Goal: Task Accomplishment & Management: Use online tool/utility

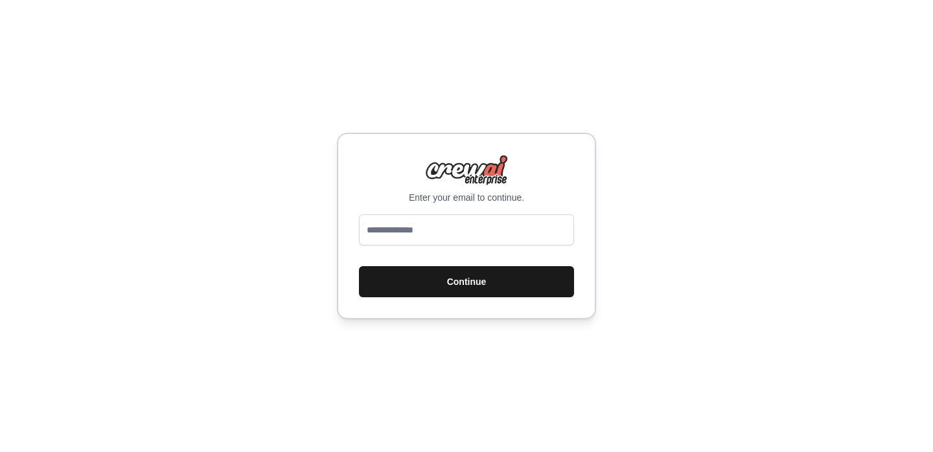
type input "**********"
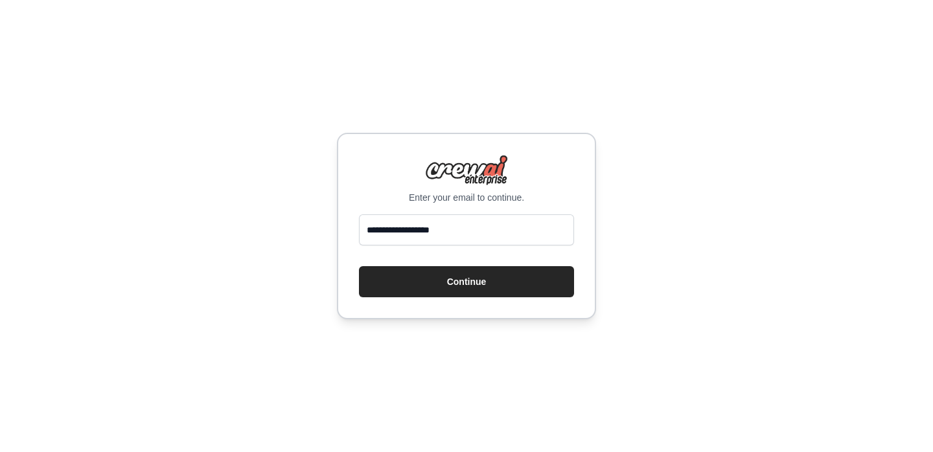
click at [359, 266] on button "Continue" at bounding box center [466, 281] width 215 height 31
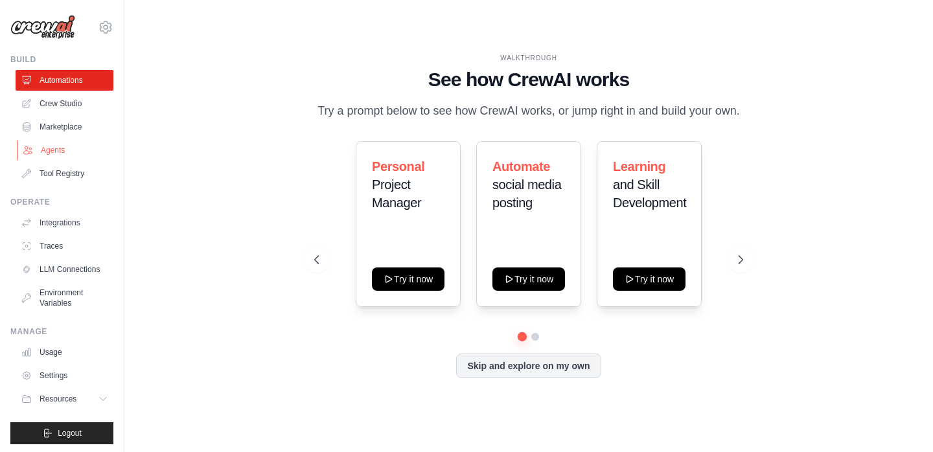
click at [56, 151] on link "Agents" at bounding box center [66, 150] width 98 height 21
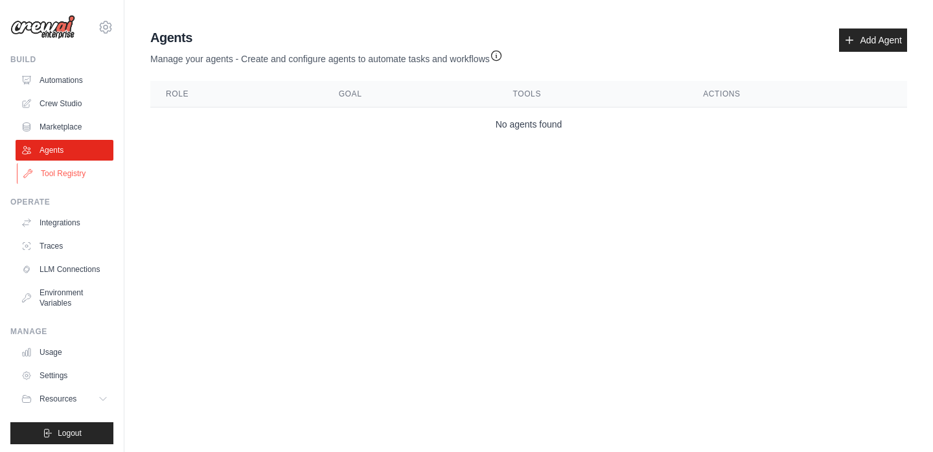
click at [57, 173] on link "Tool Registry" at bounding box center [66, 173] width 98 height 21
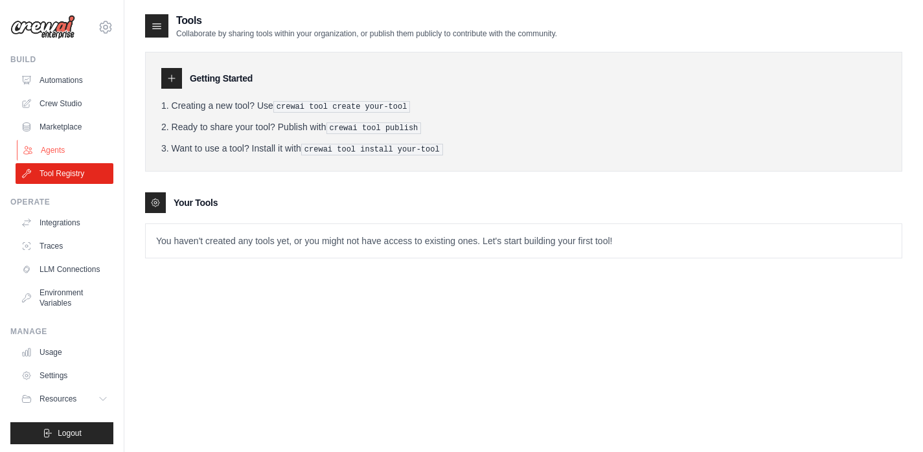
click at [58, 154] on link "Agents" at bounding box center [66, 150] width 98 height 21
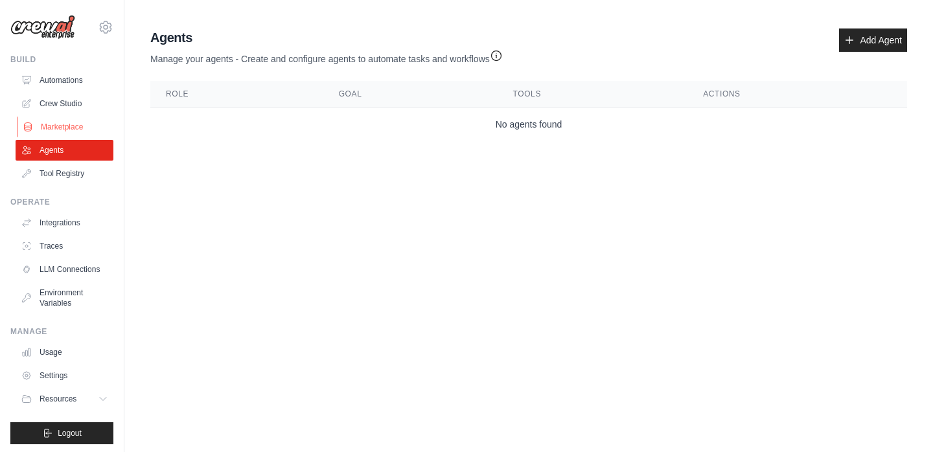
click at [76, 123] on link "Marketplace" at bounding box center [66, 127] width 98 height 21
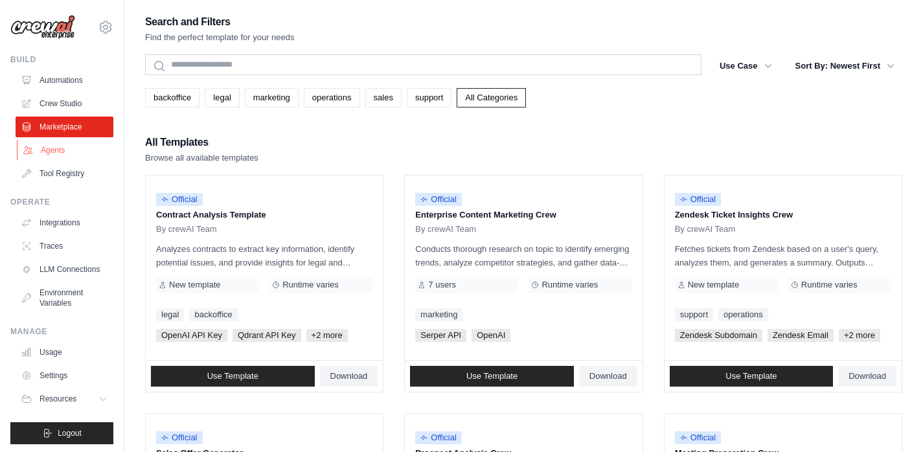
click at [70, 151] on link "Agents" at bounding box center [66, 150] width 98 height 21
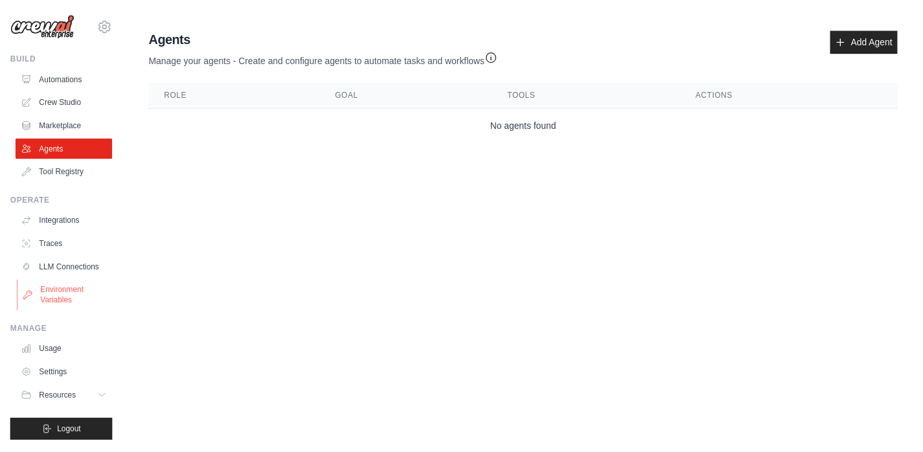
scroll to position [13, 0]
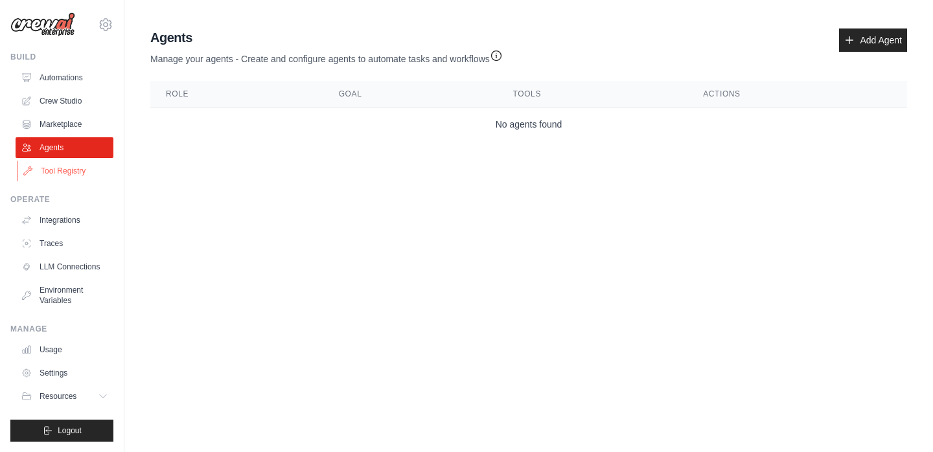
click at [67, 168] on link "Tool Registry" at bounding box center [66, 171] width 98 height 21
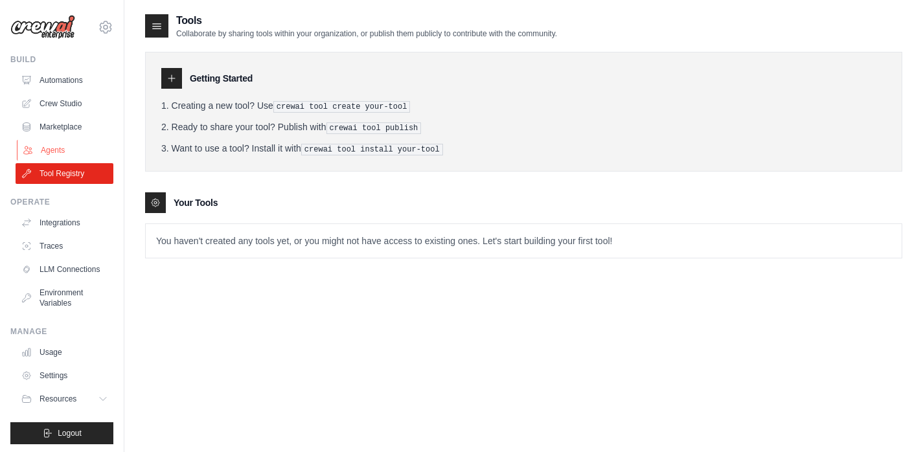
click at [70, 152] on link "Agents" at bounding box center [66, 150] width 98 height 21
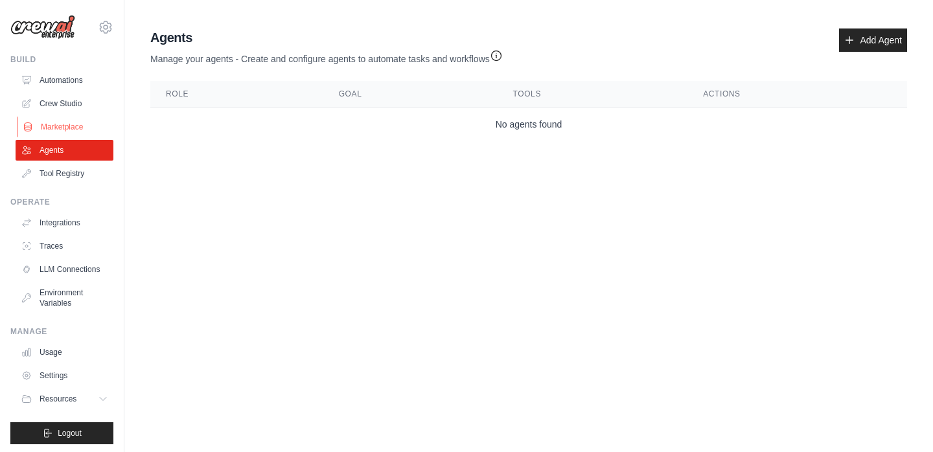
click at [75, 117] on link "Marketplace" at bounding box center [66, 127] width 98 height 21
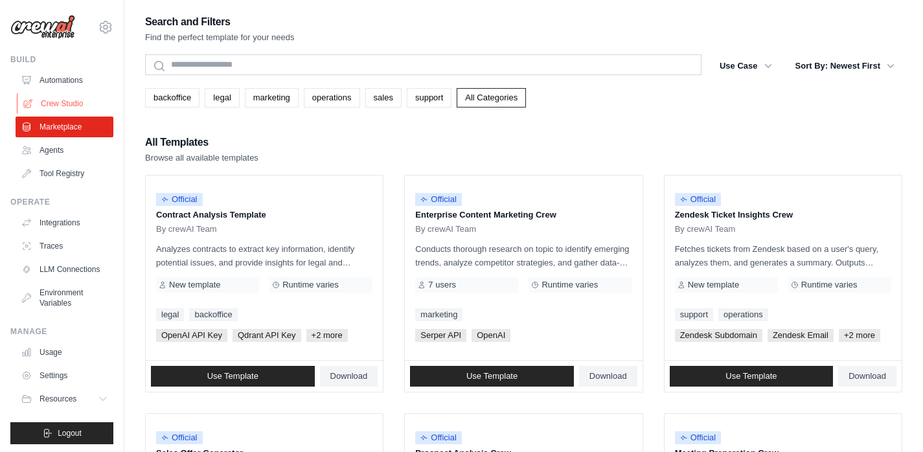
click at [76, 99] on link "Crew Studio" at bounding box center [66, 103] width 98 height 21
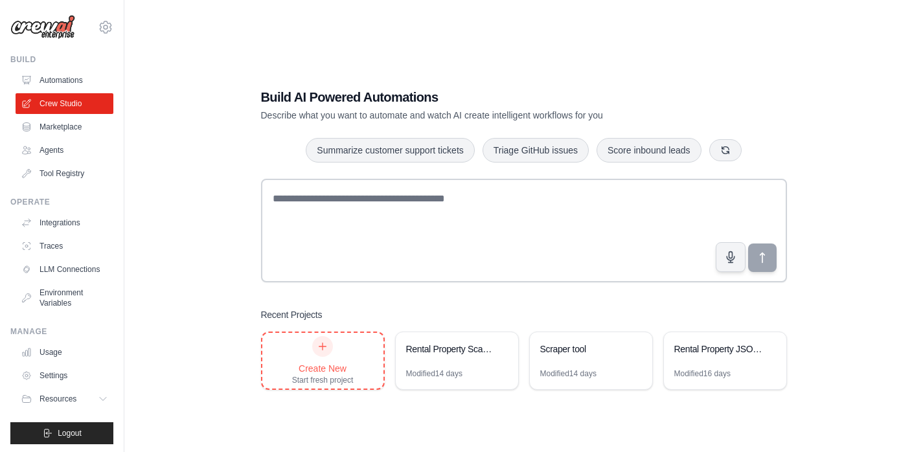
click at [324, 362] on div "Create New" at bounding box center [323, 368] width 62 height 13
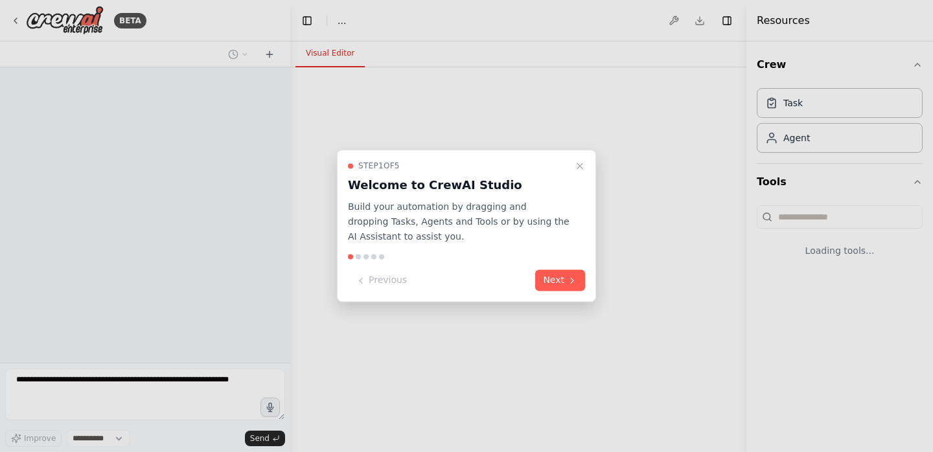
select select "****"
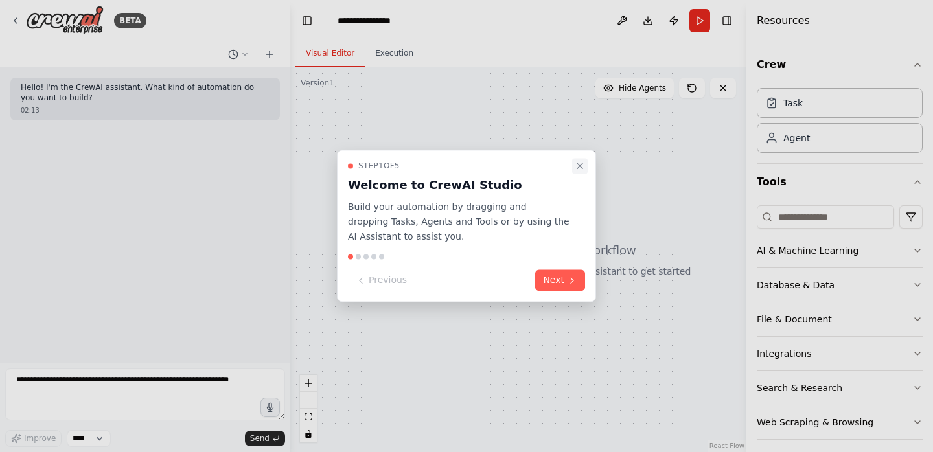
click at [578, 164] on icon "Close walkthrough" at bounding box center [579, 165] width 5 height 5
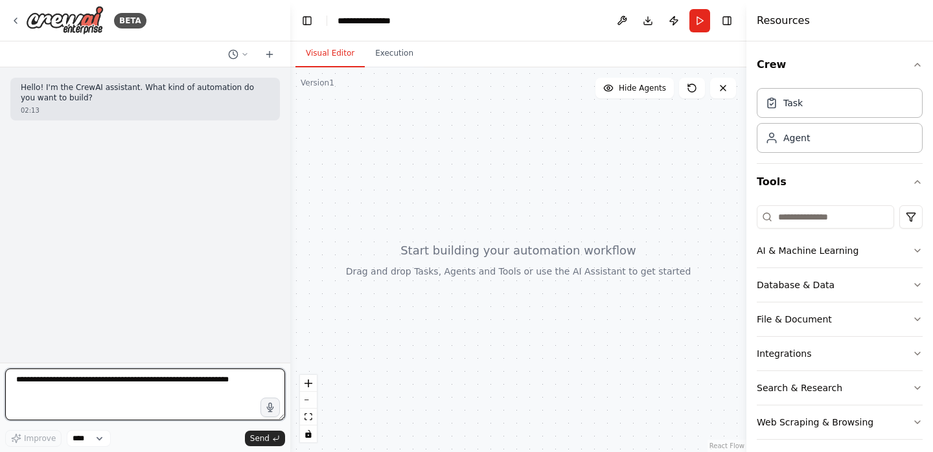
click at [135, 398] on textarea at bounding box center [145, 394] width 280 height 52
type textarea "**********"
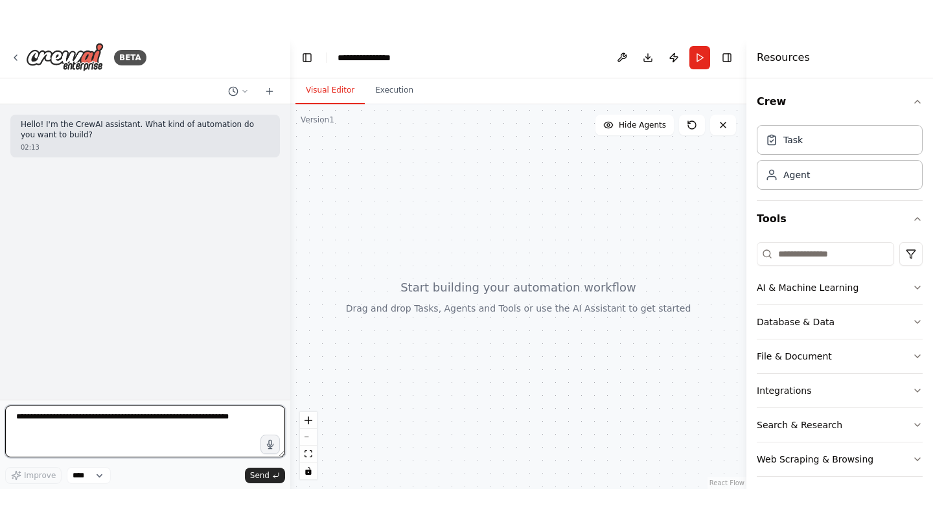
scroll to position [0, 0]
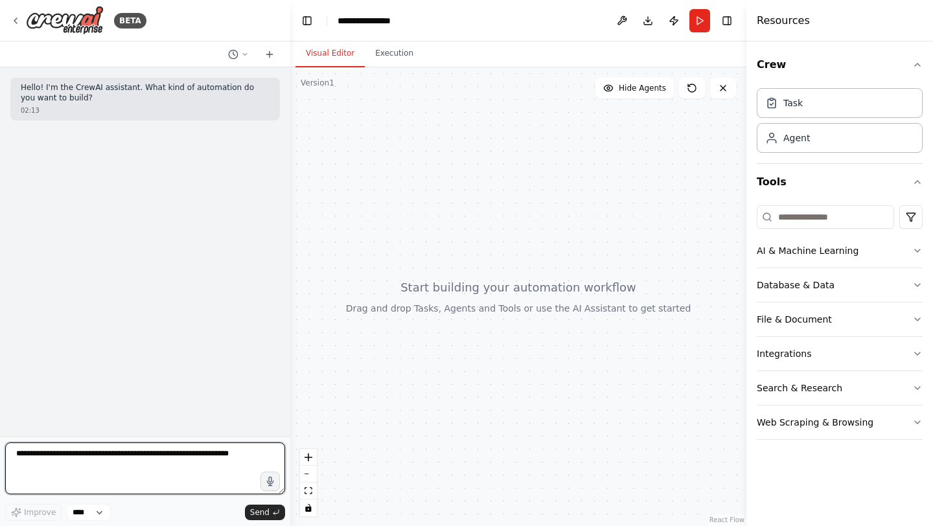
paste textarea "**********"
type textarea "**********"
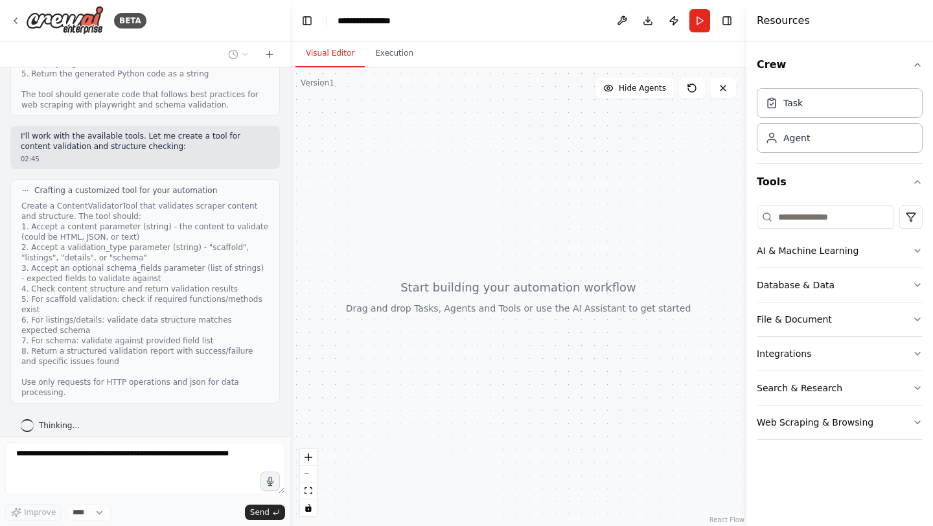
scroll to position [1313, 0]
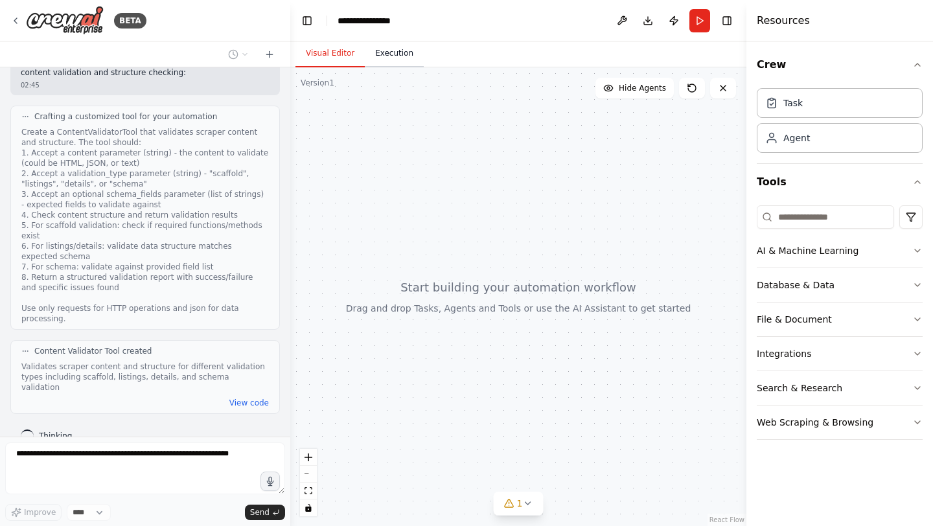
click at [391, 53] on button "Execution" at bounding box center [394, 53] width 59 height 27
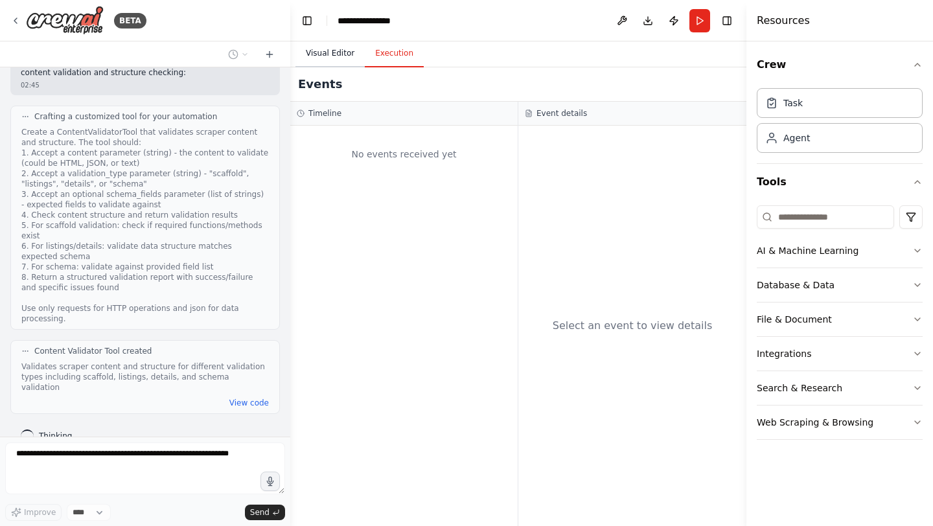
click at [341, 55] on button "Visual Editor" at bounding box center [329, 53] width 69 height 27
click at [393, 54] on button "Execution" at bounding box center [394, 53] width 59 height 27
click at [341, 49] on button "Visual Editor" at bounding box center [329, 53] width 69 height 27
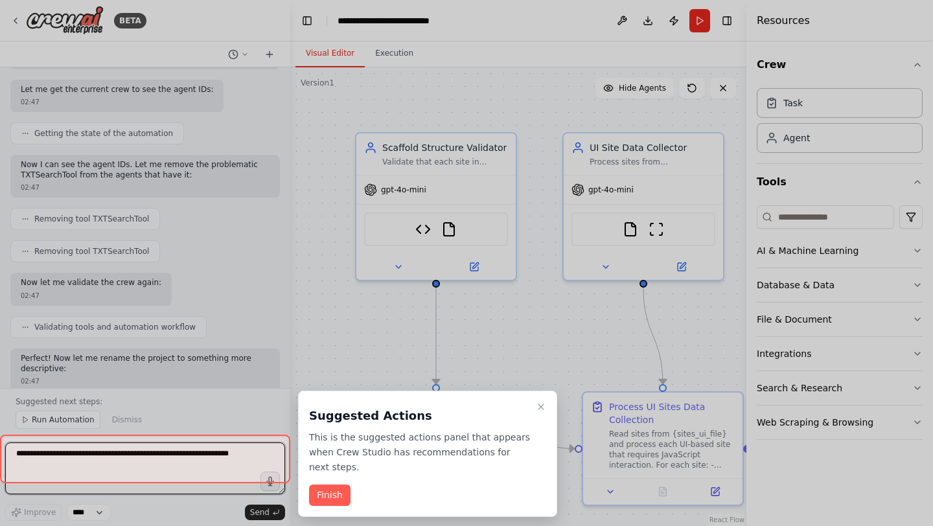
scroll to position [2422, 0]
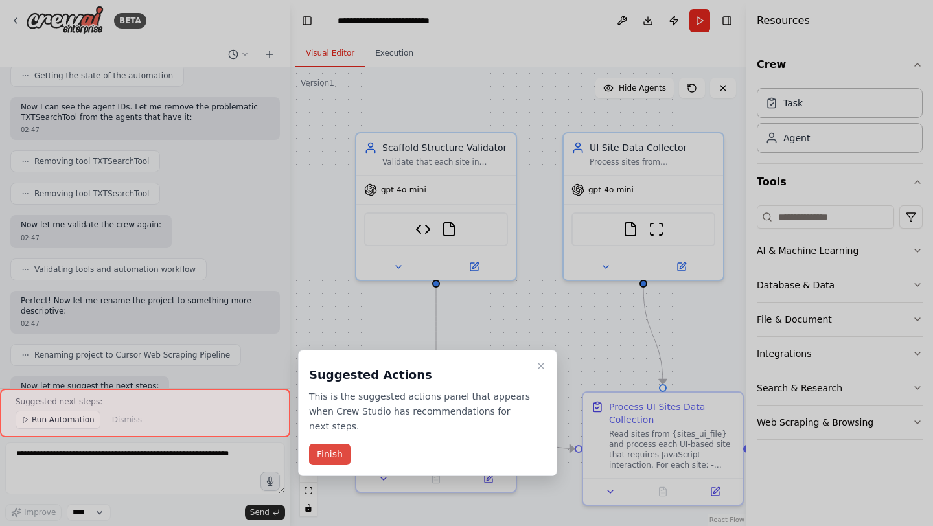
click at [337, 451] on button "Finish" at bounding box center [329, 454] width 41 height 21
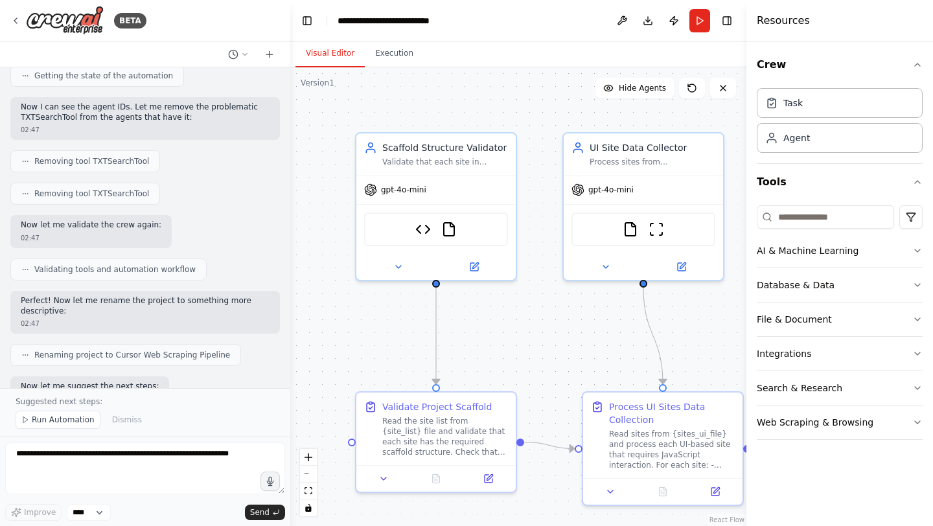
click at [36, 420] on span "Run Automation" at bounding box center [63, 419] width 63 height 10
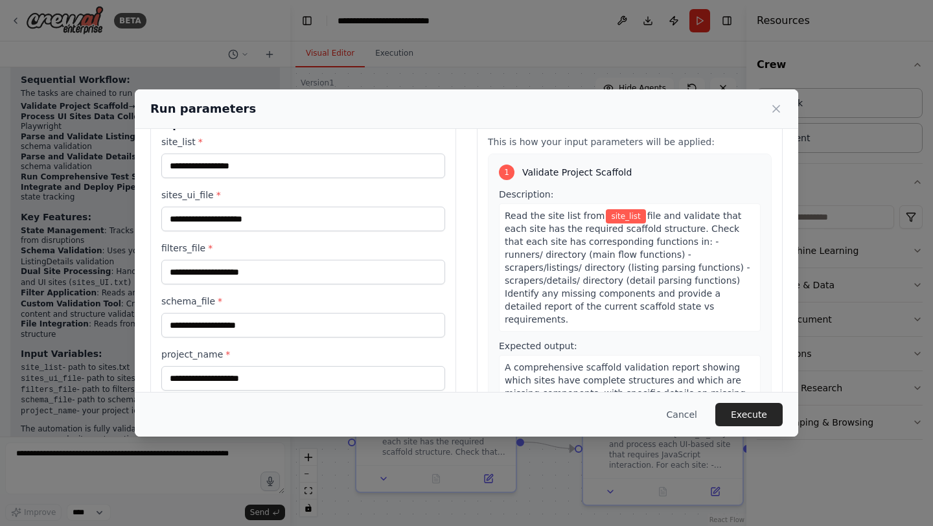
scroll to position [75, 0]
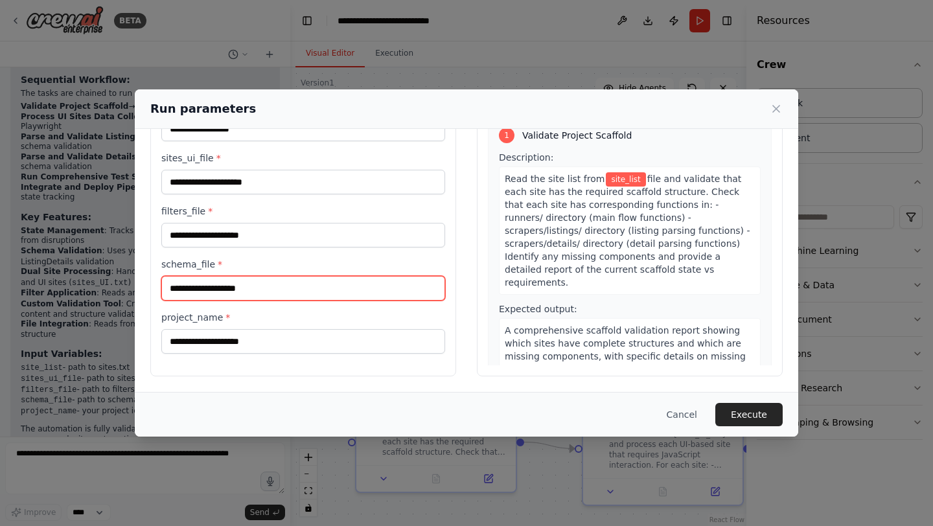
click at [277, 291] on input "schema_file *" at bounding box center [303, 288] width 284 height 25
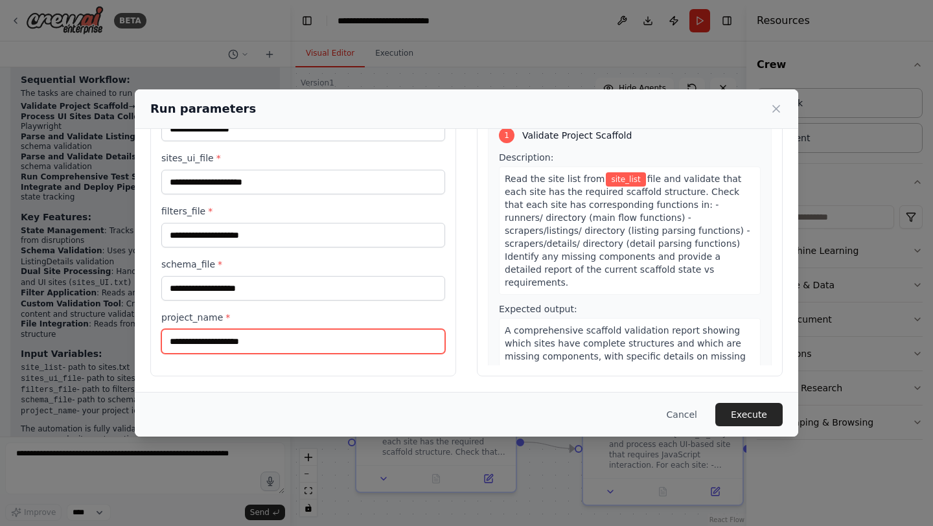
click at [345, 341] on input "project_name *" at bounding box center [303, 341] width 284 height 25
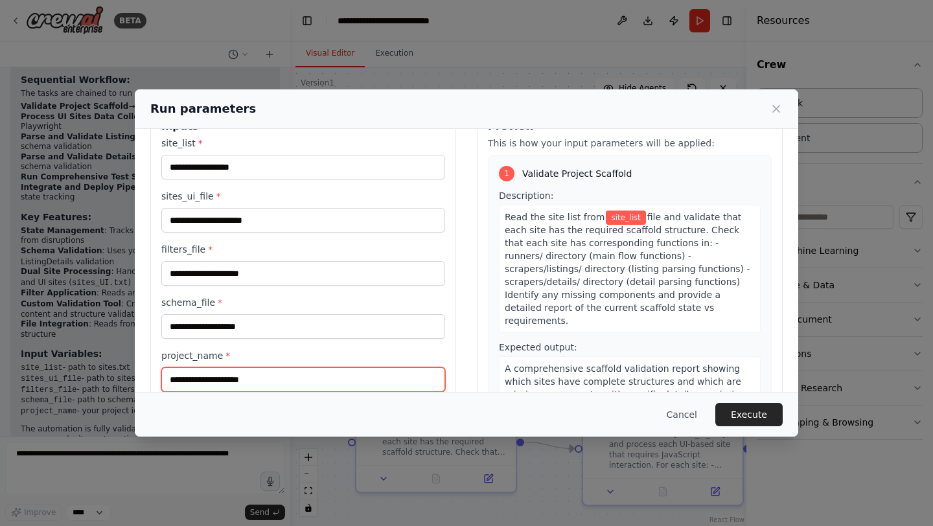
scroll to position [0, 0]
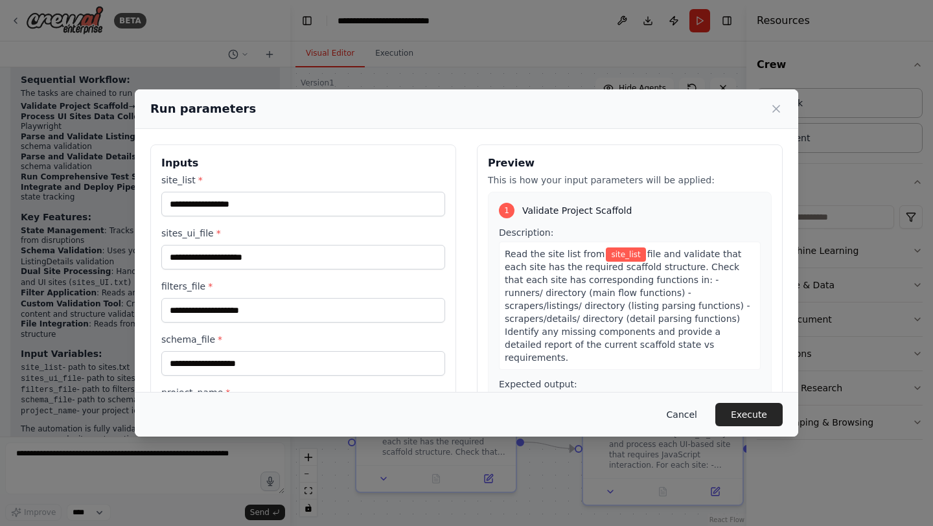
click at [673, 411] on button "Cancel" at bounding box center [681, 414] width 51 height 23
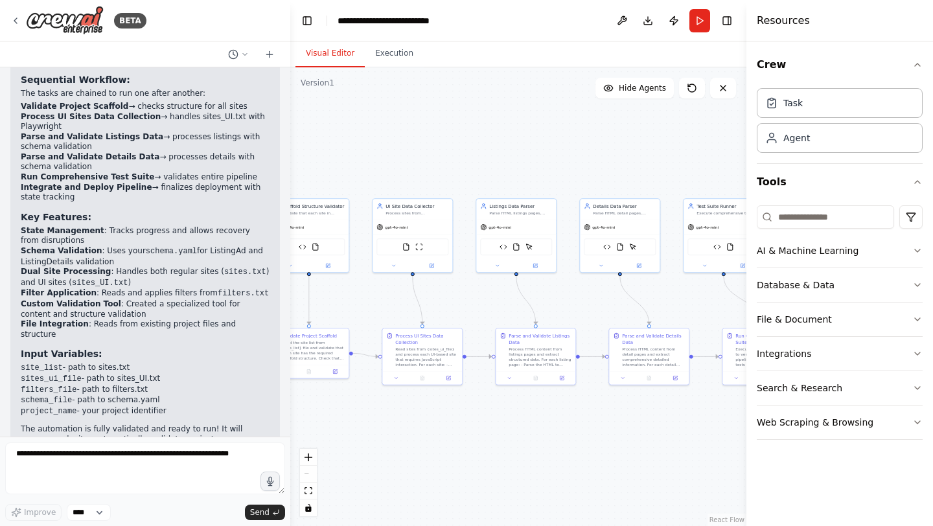
drag, startPoint x: 688, startPoint y: 378, endPoint x: 502, endPoint y: 319, distance: 195.8
click at [484, 319] on div ".deletable-edge-delete-btn { width: 20px; height: 20px; border: 0px solid #ffff…" at bounding box center [518, 296] width 456 height 459
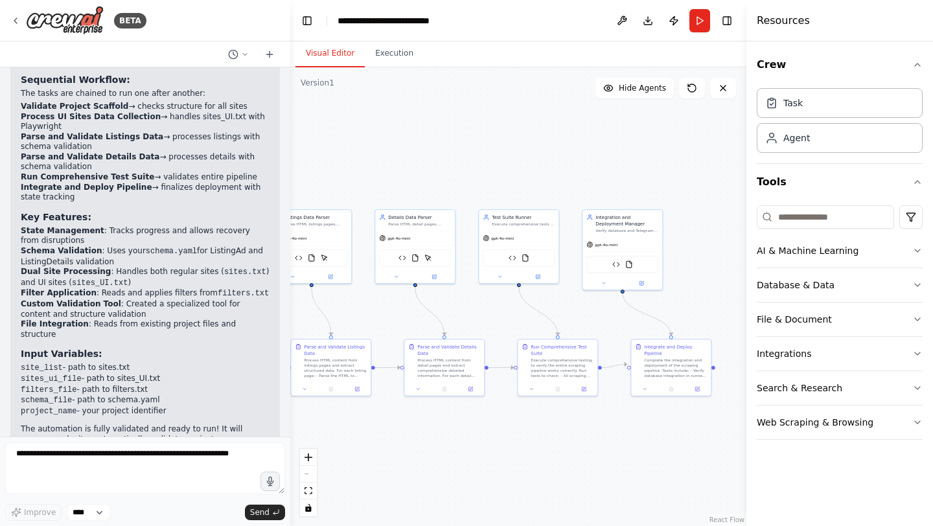
drag, startPoint x: 690, startPoint y: 311, endPoint x: 482, endPoint y: 324, distance: 207.7
click at [481, 324] on div ".deletable-edge-delete-btn { width: 20px; height: 20px; border: 0px solid #ffff…" at bounding box center [518, 296] width 456 height 459
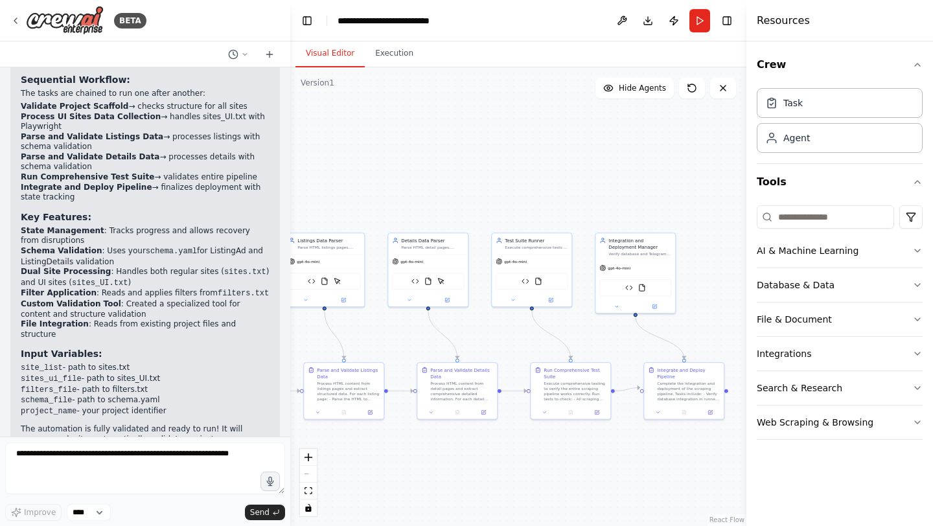
drag, startPoint x: 726, startPoint y: 303, endPoint x: 748, endPoint y: 324, distance: 30.2
click at [748, 324] on div "BETA Hello! I'm the CrewAI assistant. What kind of automation do you want to bu…" at bounding box center [466, 263] width 933 height 526
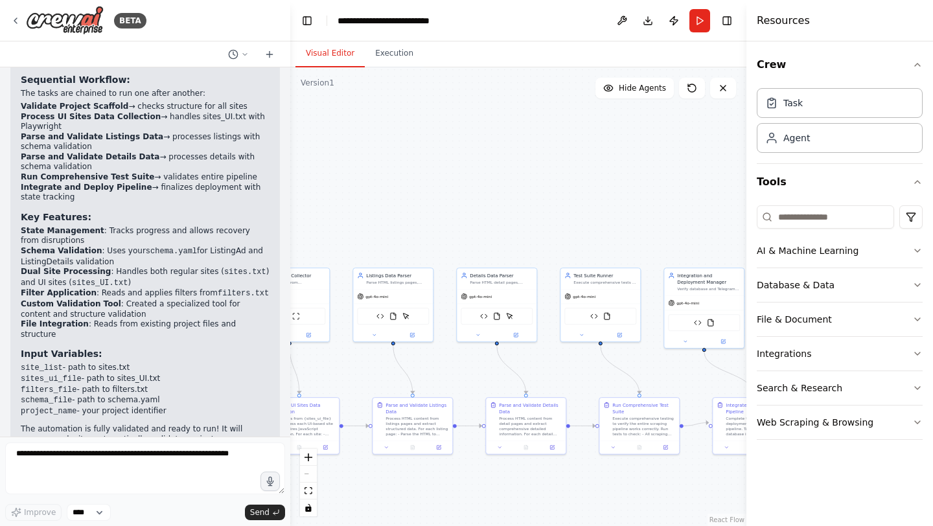
drag, startPoint x: 628, startPoint y: 188, endPoint x: 697, endPoint y: 216, distance: 74.4
click at [697, 220] on div ".deletable-edge-delete-btn { width: 20px; height: 20px; border: 0px solid #ffff…" at bounding box center [518, 296] width 456 height 459
click at [646, 19] on button "Download" at bounding box center [647, 20] width 21 height 23
